Goal: Task Accomplishment & Management: Use online tool/utility

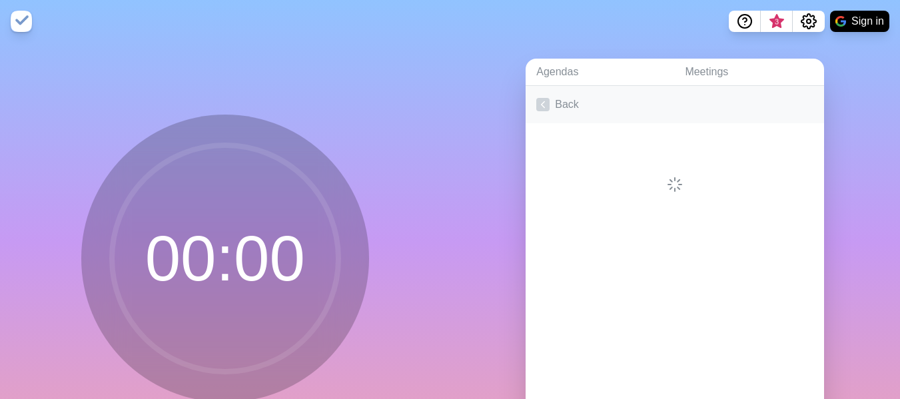
click at [540, 116] on link "Back" at bounding box center [675, 104] width 299 height 37
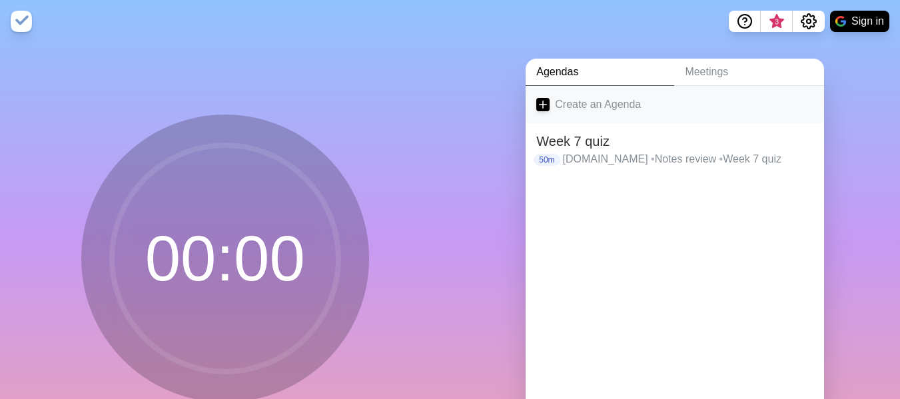
click at [592, 103] on link "Create an Agenda" at bounding box center [675, 104] width 299 height 37
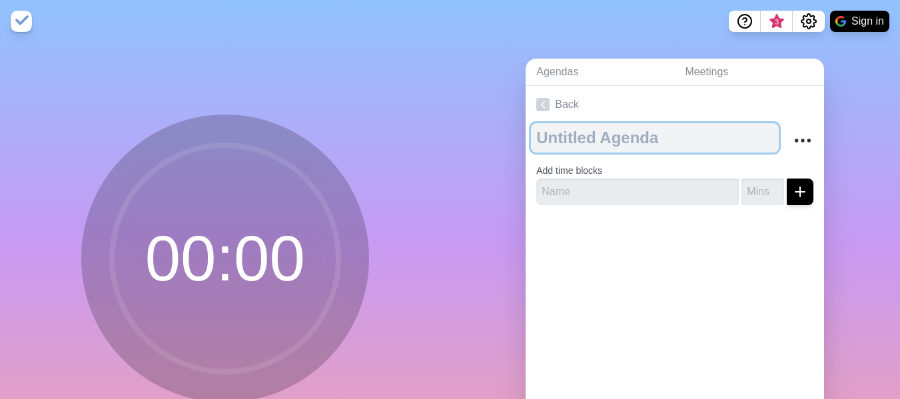
click at [616, 135] on textarea at bounding box center [655, 137] width 248 height 29
type textarea "Project day [DATE]"
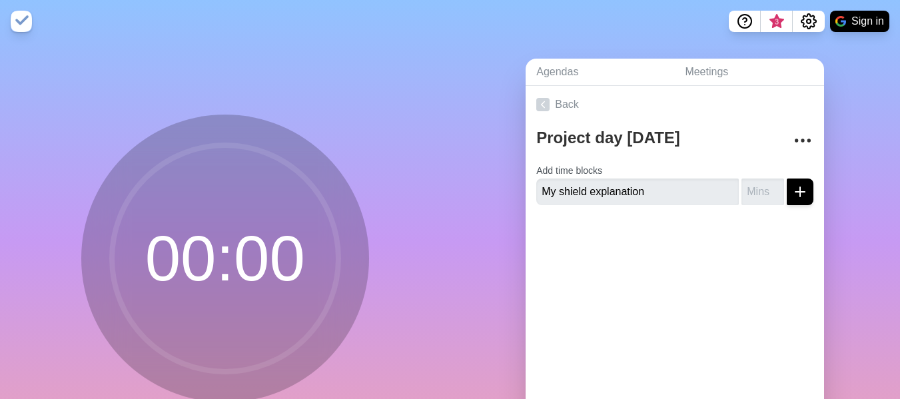
type input "My shield explanation"
click at [746, 195] on input "number" at bounding box center [763, 192] width 43 height 27
type input "15"
click at [792, 195] on icon "submit" at bounding box center [800, 192] width 16 height 16
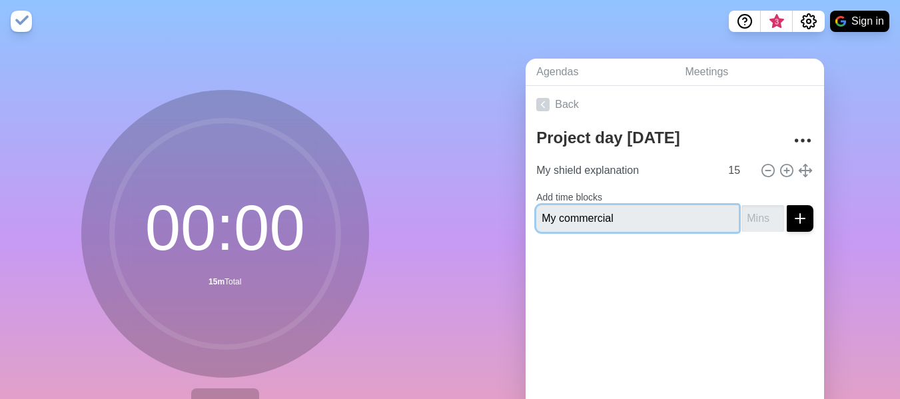
type input "My commercial"
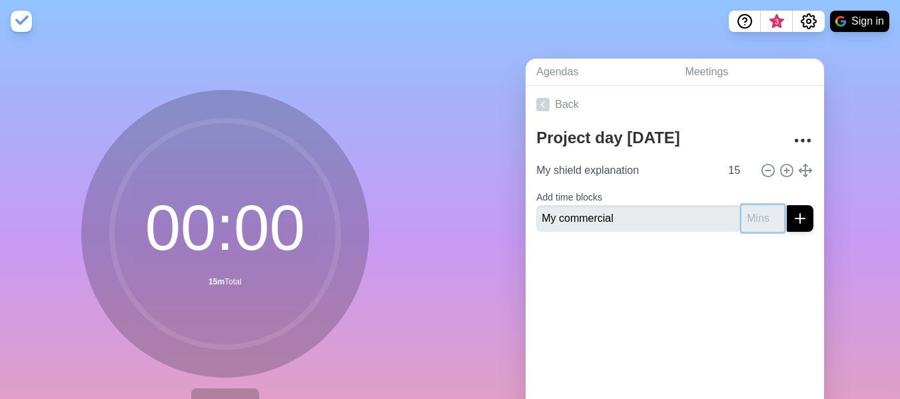
click at [742, 223] on input "number" at bounding box center [763, 218] width 43 height 27
type input "1"
type input "20"
click at [720, 328] on div "Back Project day [DATE] My shield explanation 15 Add time blocks My commercial …" at bounding box center [675, 272] width 299 height 372
click at [792, 220] on icon "submit" at bounding box center [800, 219] width 16 height 16
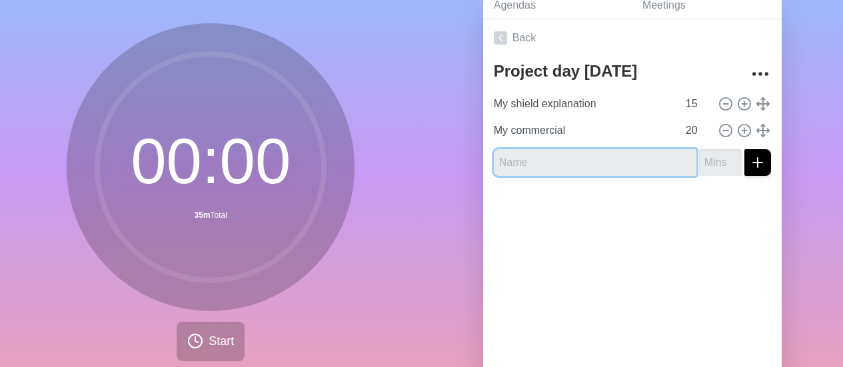
scroll to position [128, 0]
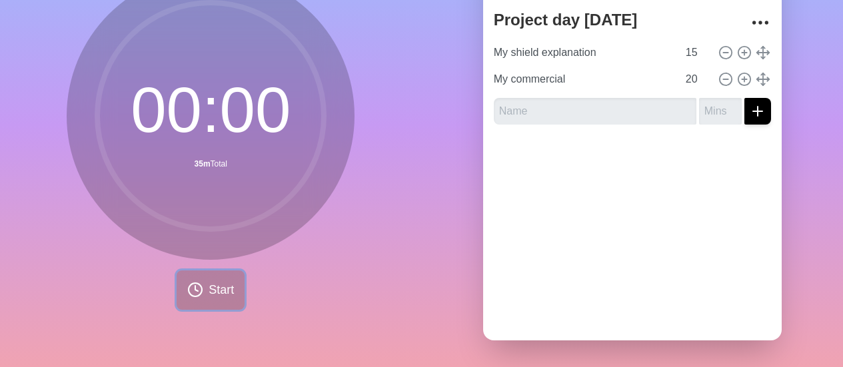
click at [199, 288] on button "Start" at bounding box center [211, 290] width 68 height 39
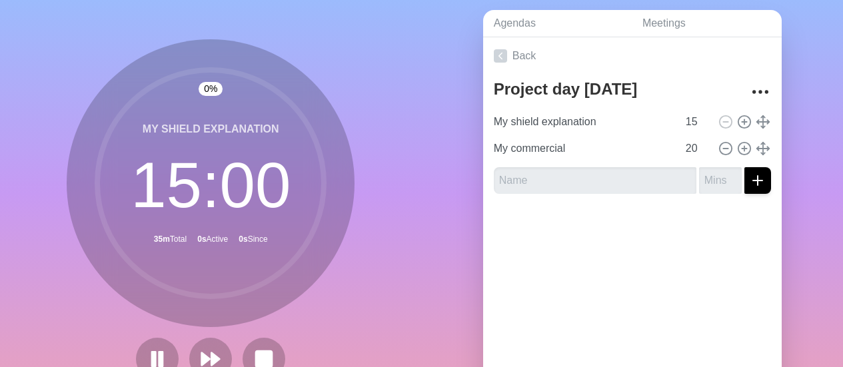
scroll to position [0, 0]
